Goal: Task Accomplishment & Management: Use online tool/utility

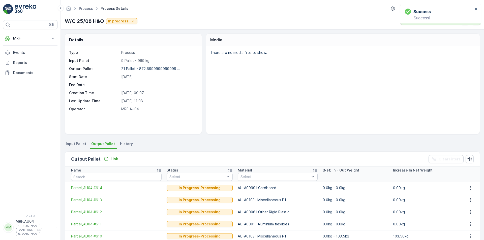
scroll to position [72, 0]
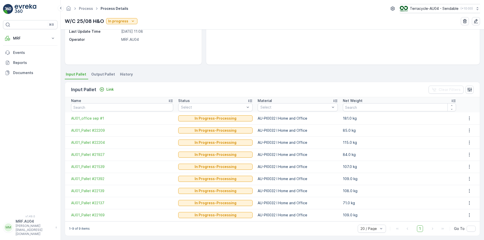
scroll to position [72, 0]
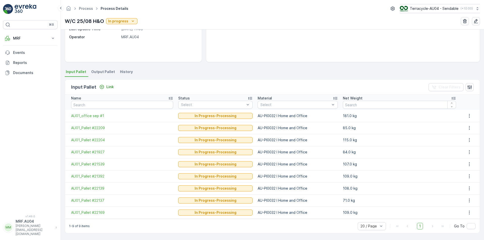
click at [99, 74] on span "Output Pallet" at bounding box center [103, 71] width 24 height 5
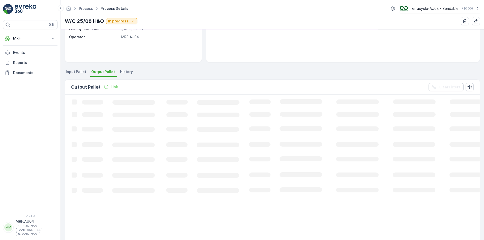
scroll to position [72, 0]
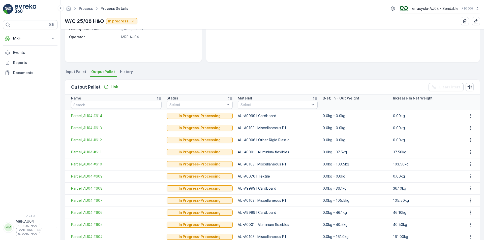
click at [119, 91] on div "Output Pallet Link Clear Filters" at bounding box center [272, 87] width 415 height 15
click at [115, 89] on p "Link" at bounding box center [114, 87] width 7 height 5
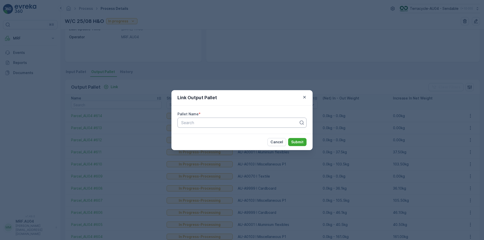
click at [247, 122] on div at bounding box center [240, 123] width 119 height 5
drag, startPoint x: 254, startPoint y: 133, endPoint x: 240, endPoint y: 125, distance: 16.2
click at [240, 125] on p "Search" at bounding box center [240, 123] width 118 height 6
paste input "Parcel_AU04 #615"
type input "Parcel_AU04 #615"
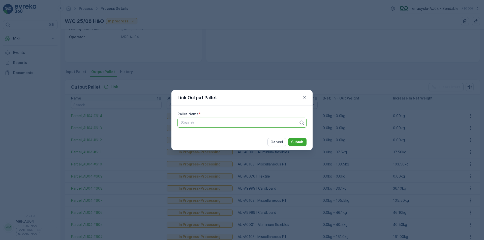
drag, startPoint x: 259, startPoint y: 122, endPoint x: 248, endPoint y: 125, distance: 12.3
click at [248, 125] on p "Search" at bounding box center [240, 123] width 118 height 6
paste input "Parcel_AU04 #615"
type input "Parcel_AU04 #615"
click at [233, 136] on div "Parcel_AU04 #615" at bounding box center [242, 135] width 123 height 5
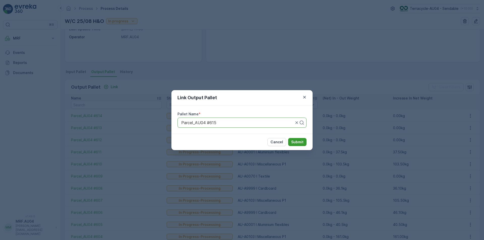
click at [296, 142] on p "Submit" at bounding box center [297, 142] width 12 height 5
